Goal: Task Accomplishment & Management: Manage account settings

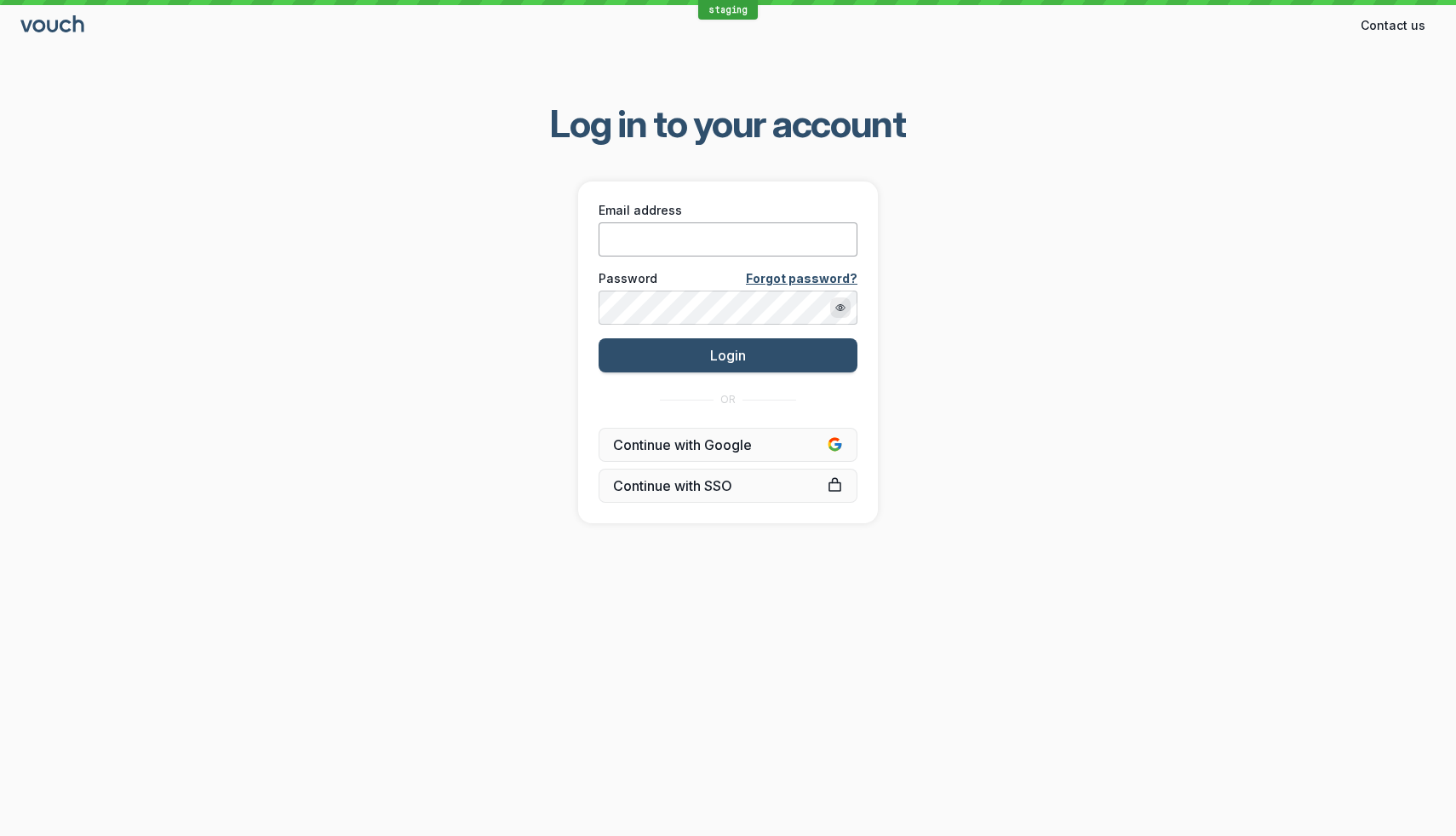
click at [789, 236] on input "Email address" at bounding box center [728, 238] width 259 height 34
type input "[EMAIL_ADDRESS][DOMAIN_NAME]"
